Goal: Transaction & Acquisition: Purchase product/service

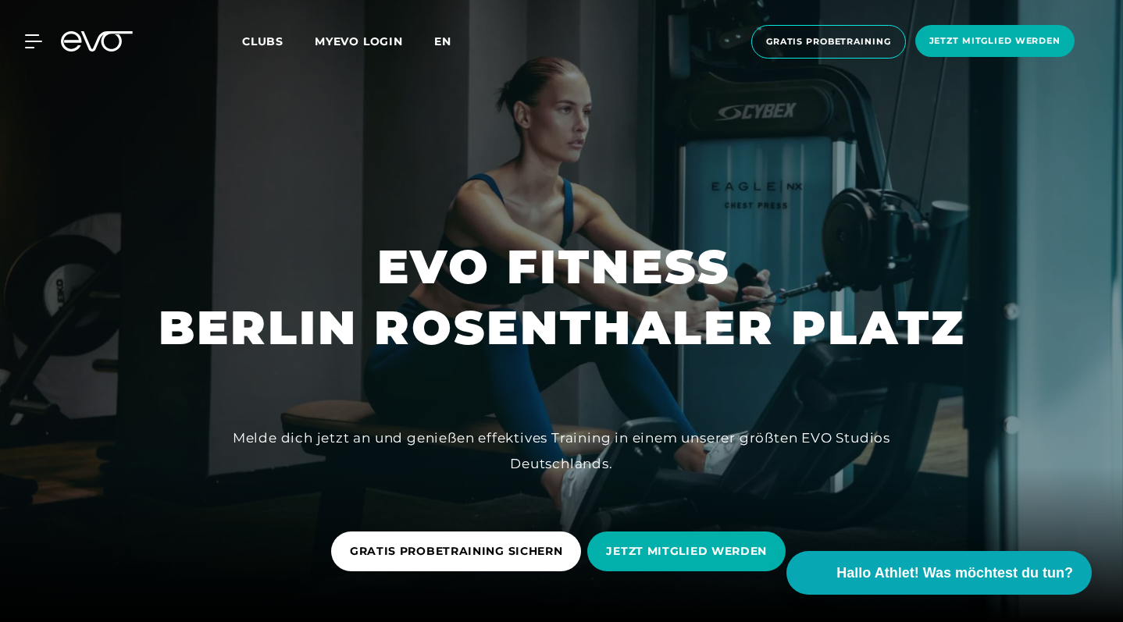
click at [444, 43] on span "en" at bounding box center [442, 41] width 17 height 14
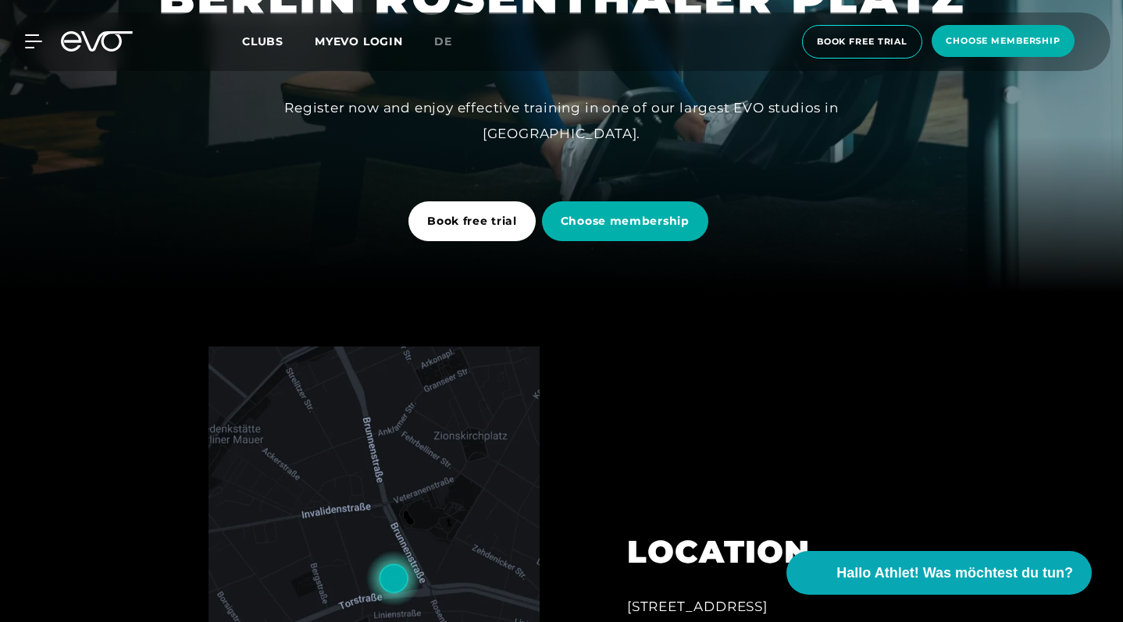
scroll to position [330, 0]
click at [38, 37] on icon at bounding box center [36, 41] width 23 height 14
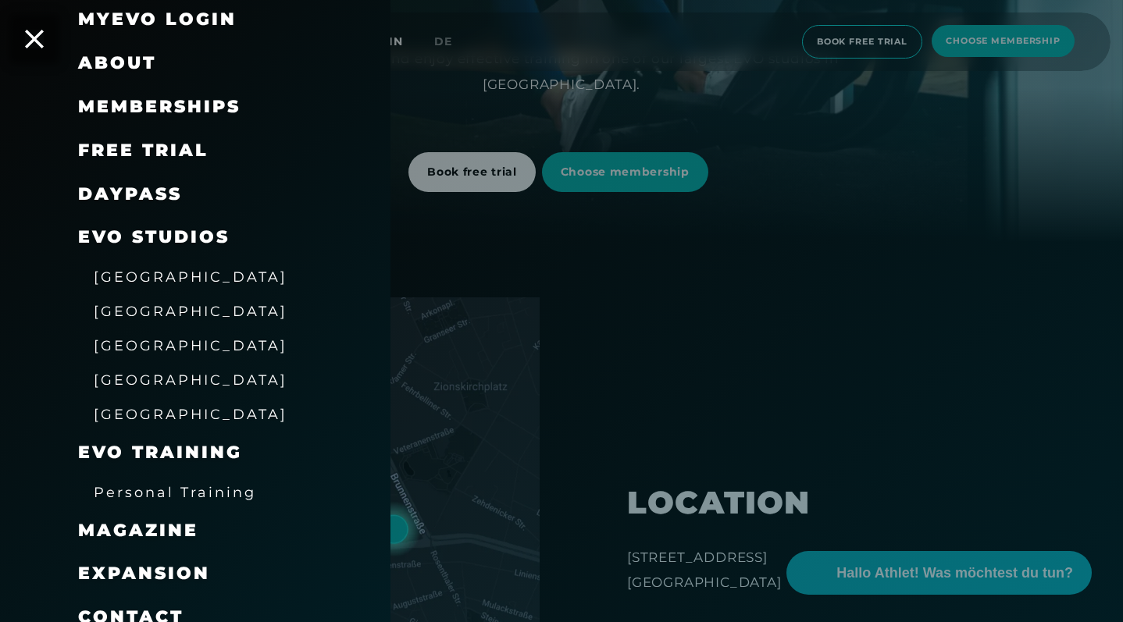
scroll to position [0, 0]
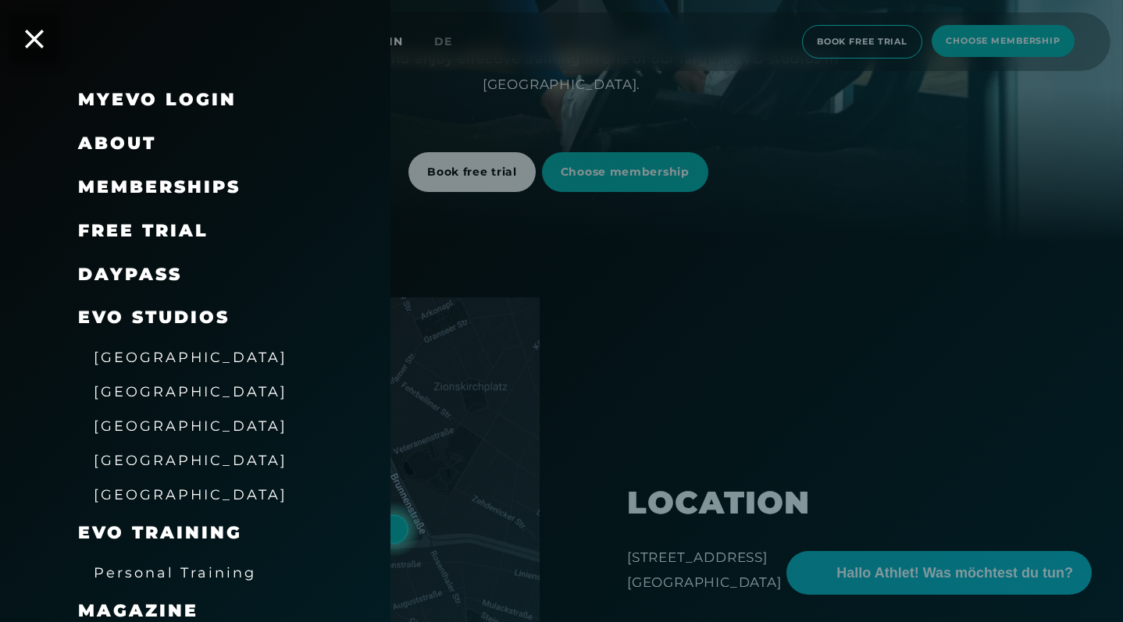
click at [179, 186] on span "Memberships" at bounding box center [159, 186] width 162 height 21
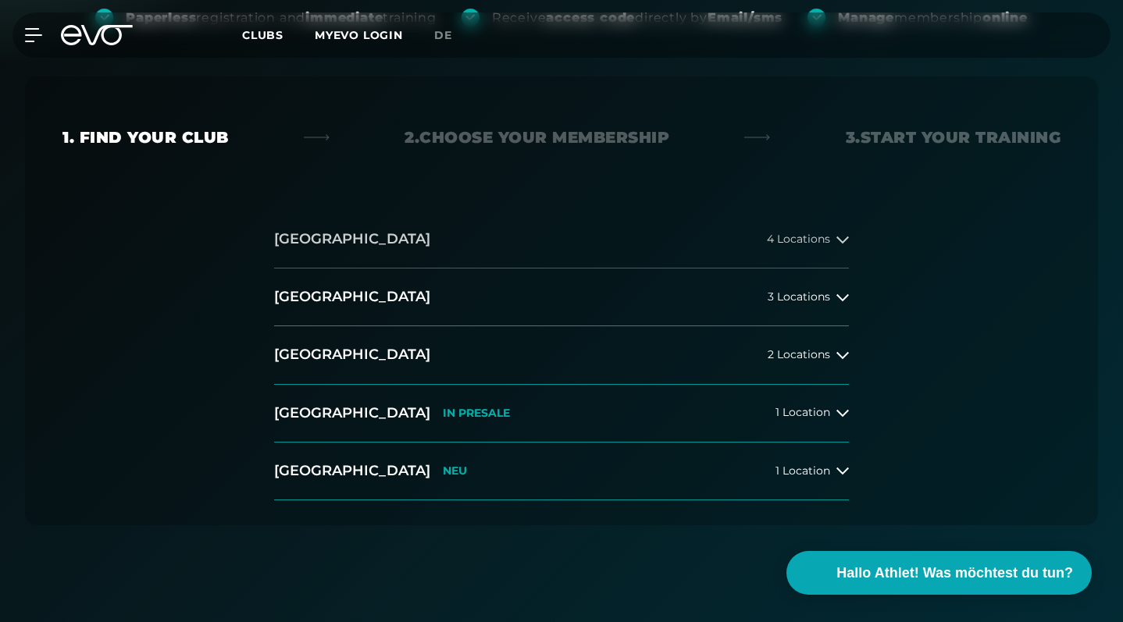
scroll to position [306, 0]
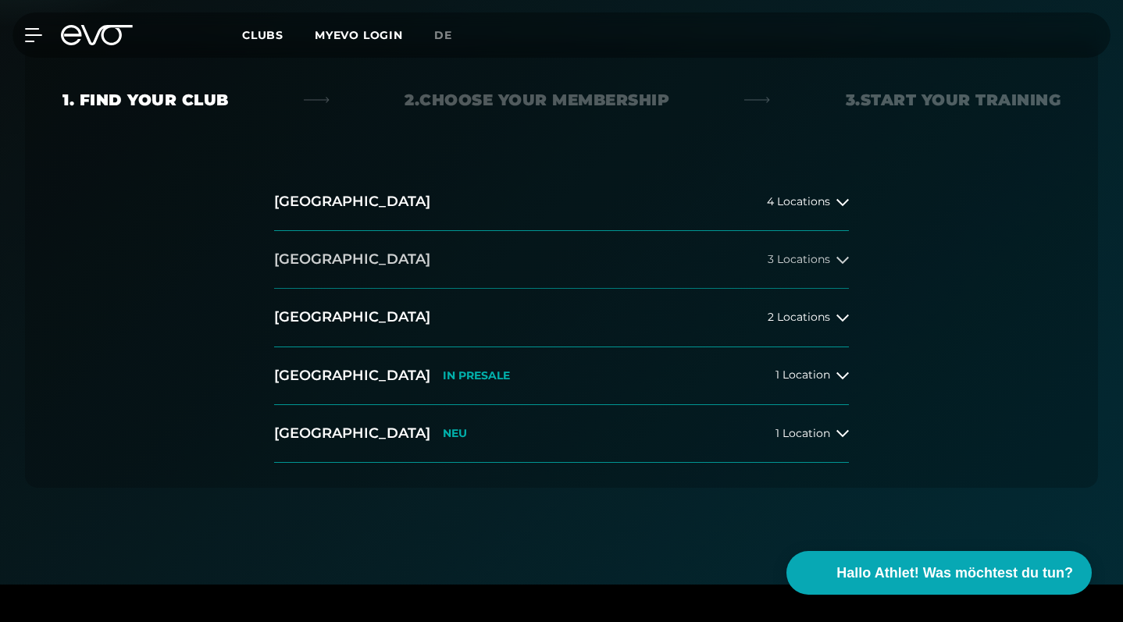
click at [827, 272] on button "[GEOGRAPHIC_DATA] 3 Locations" at bounding box center [561, 260] width 575 height 58
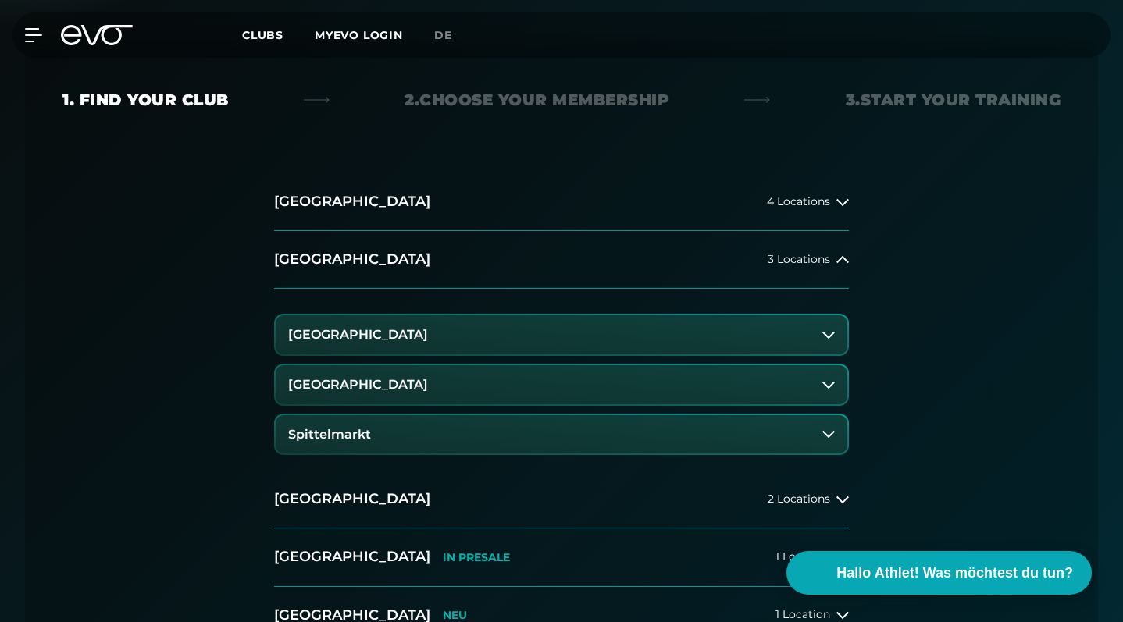
click at [384, 387] on h3 "[GEOGRAPHIC_DATA]" at bounding box center [358, 385] width 140 height 14
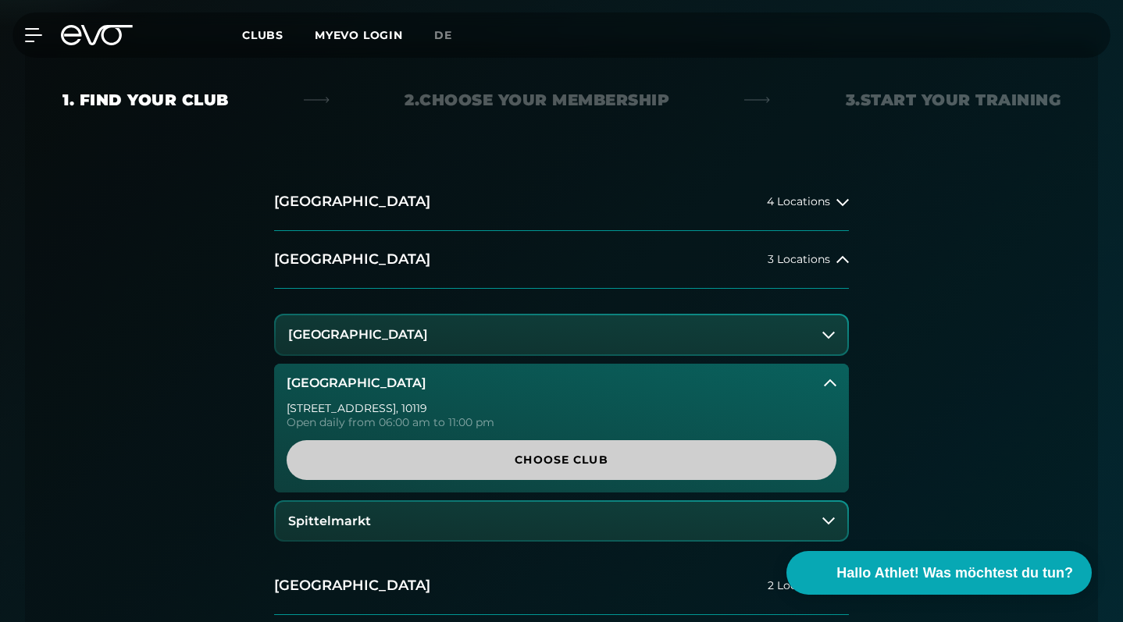
click at [491, 472] on span "Choose Club" at bounding box center [562, 460] width 550 height 40
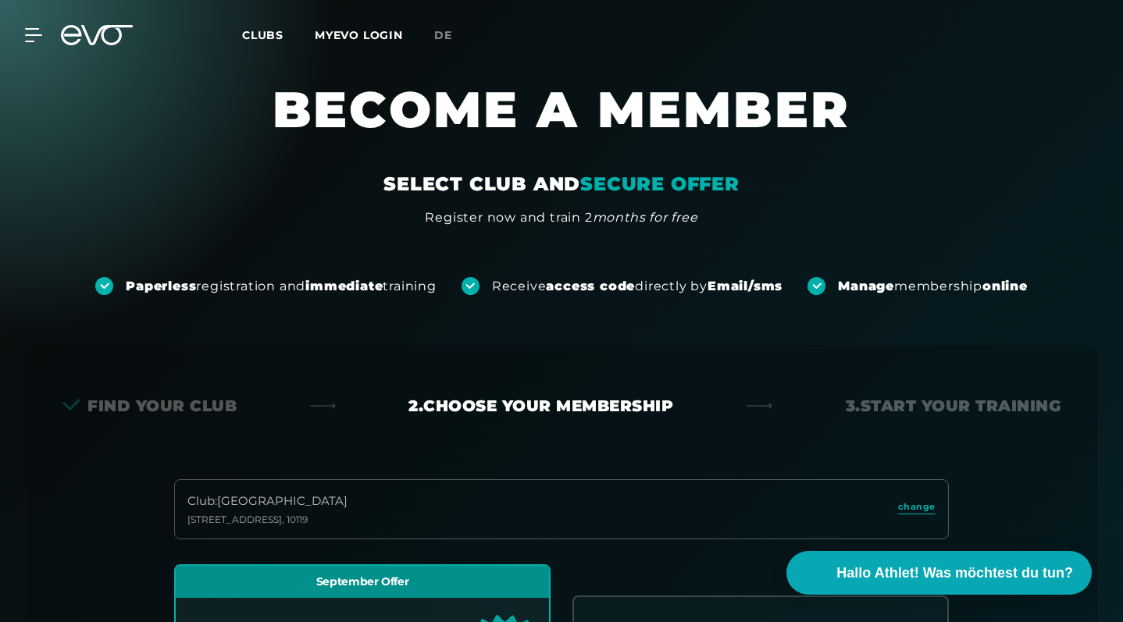
scroll to position [0, 0]
